Goal: Complete application form: Complete application form

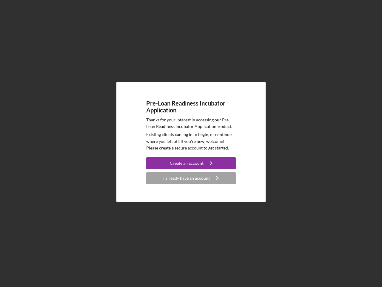
click at [191, 143] on p "Existing clients can log in to begin, or continue where you left off. If you're…" at bounding box center [191, 141] width 90 height 20
click at [191, 163] on div "Create an account" at bounding box center [187, 163] width 34 height 12
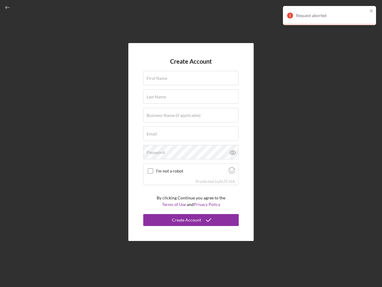
click at [191, 178] on div "Protected by [PERSON_NAME]" at bounding box center [191, 181] width 95 height 7
